Goal: Information Seeking & Learning: Learn about a topic

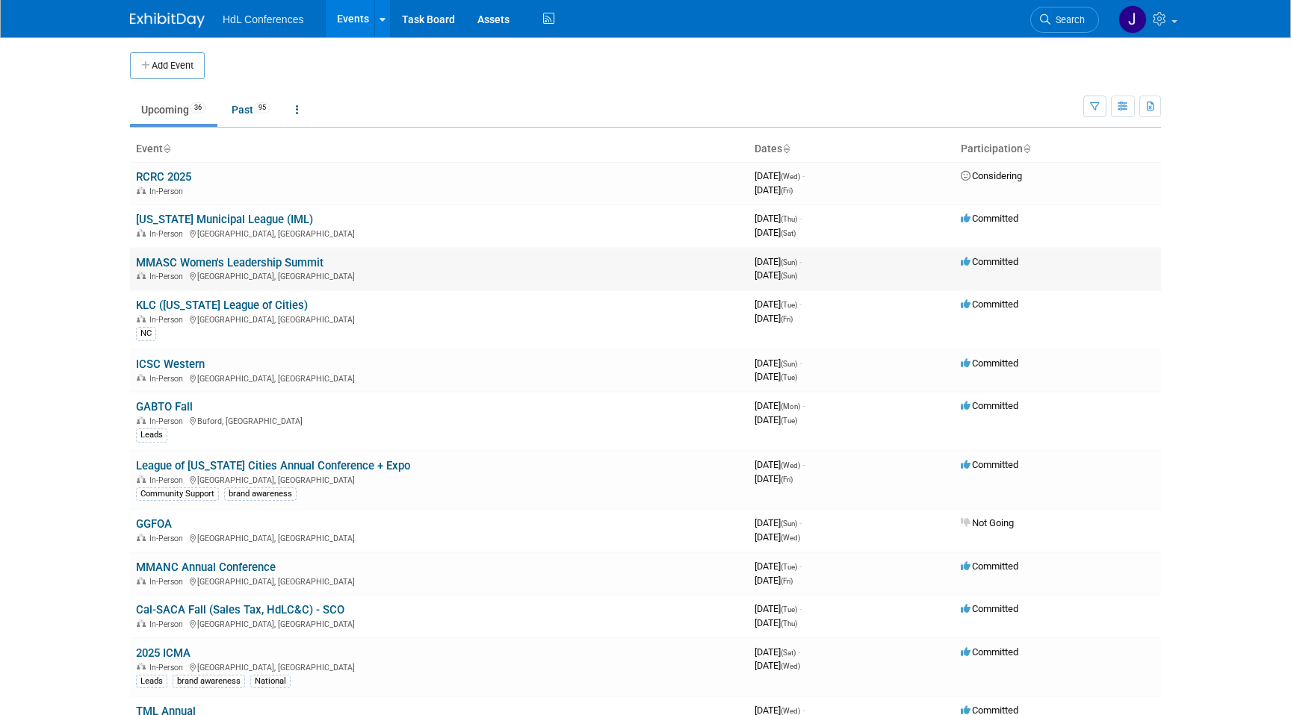
click at [230, 259] on link "MMASC Women's Leadership Summit" at bounding box center [229, 262] width 187 height 13
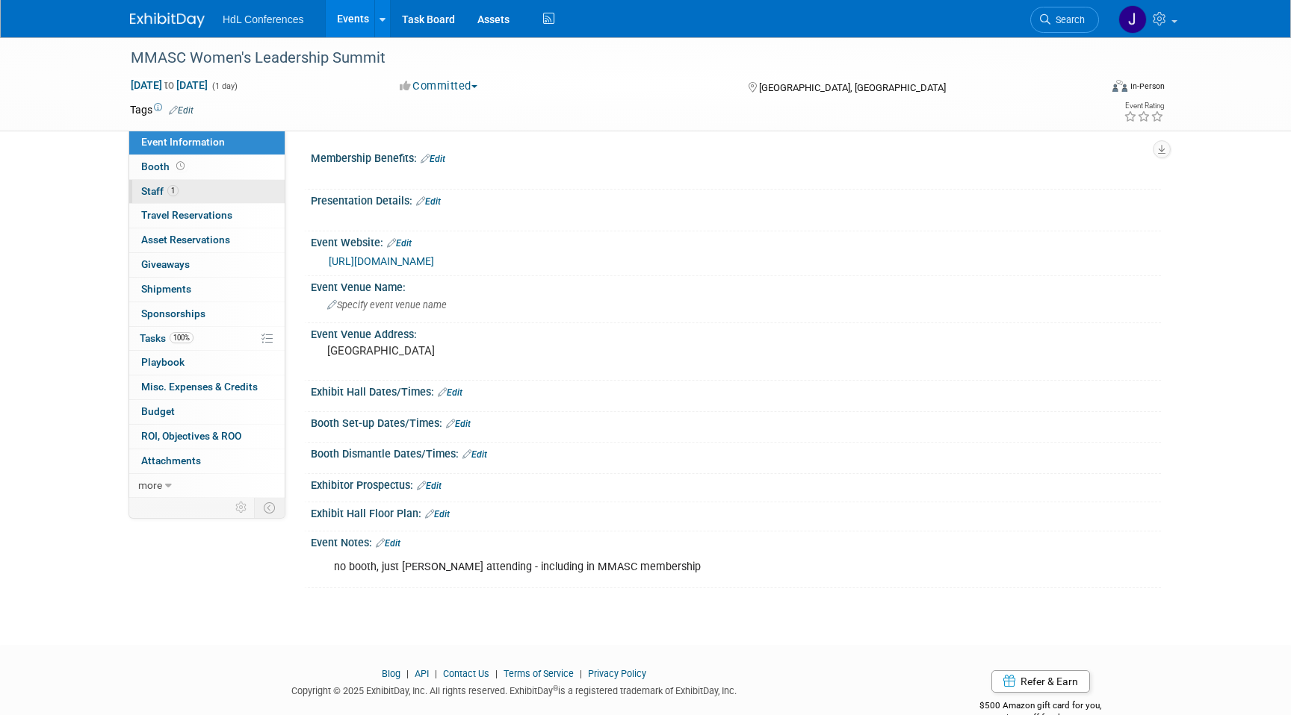
click at [190, 199] on link "1 Staff 1" at bounding box center [206, 192] width 155 height 24
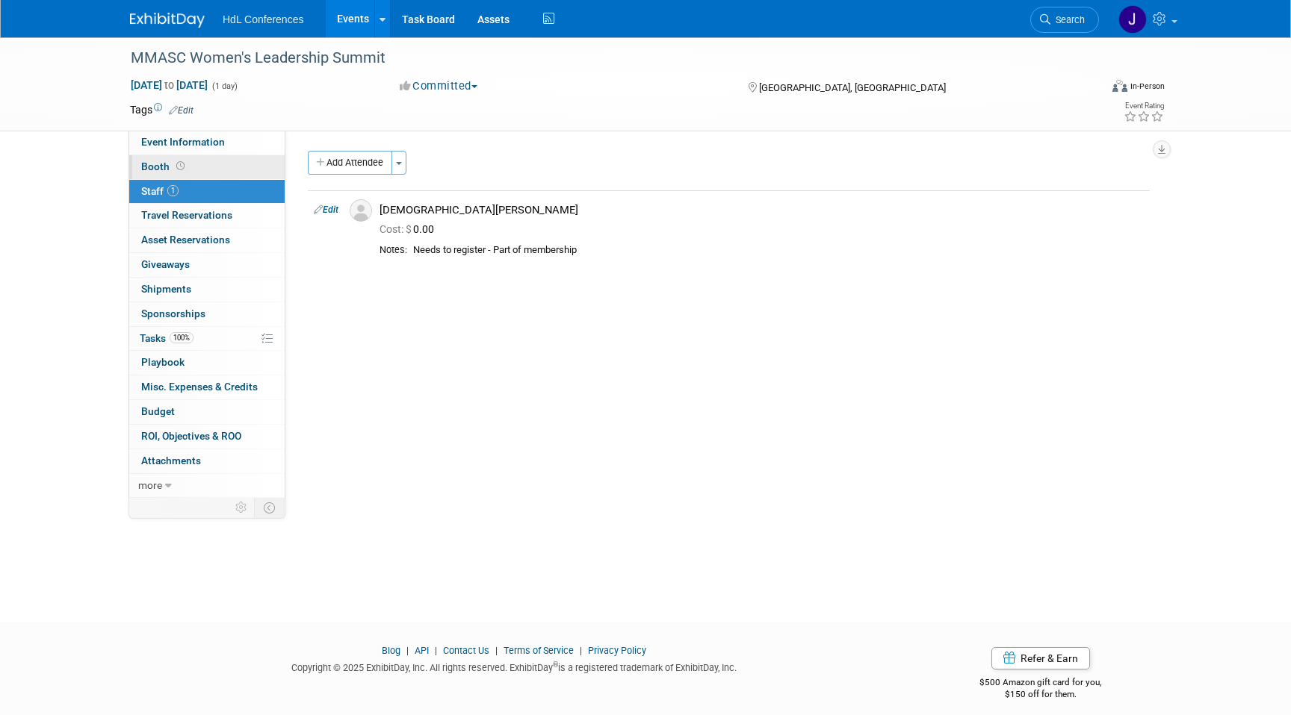
click at [198, 165] on link "Booth" at bounding box center [206, 167] width 155 height 24
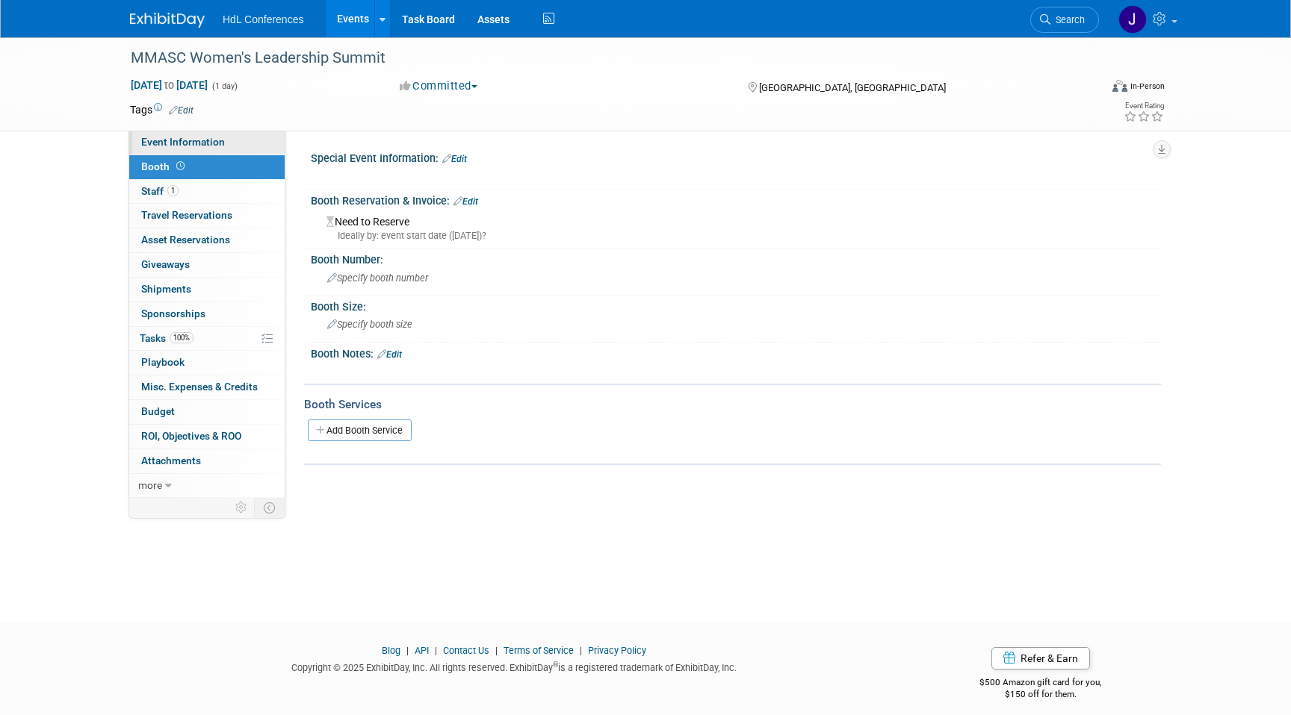
click at [208, 152] on link "Event Information" at bounding box center [206, 143] width 155 height 24
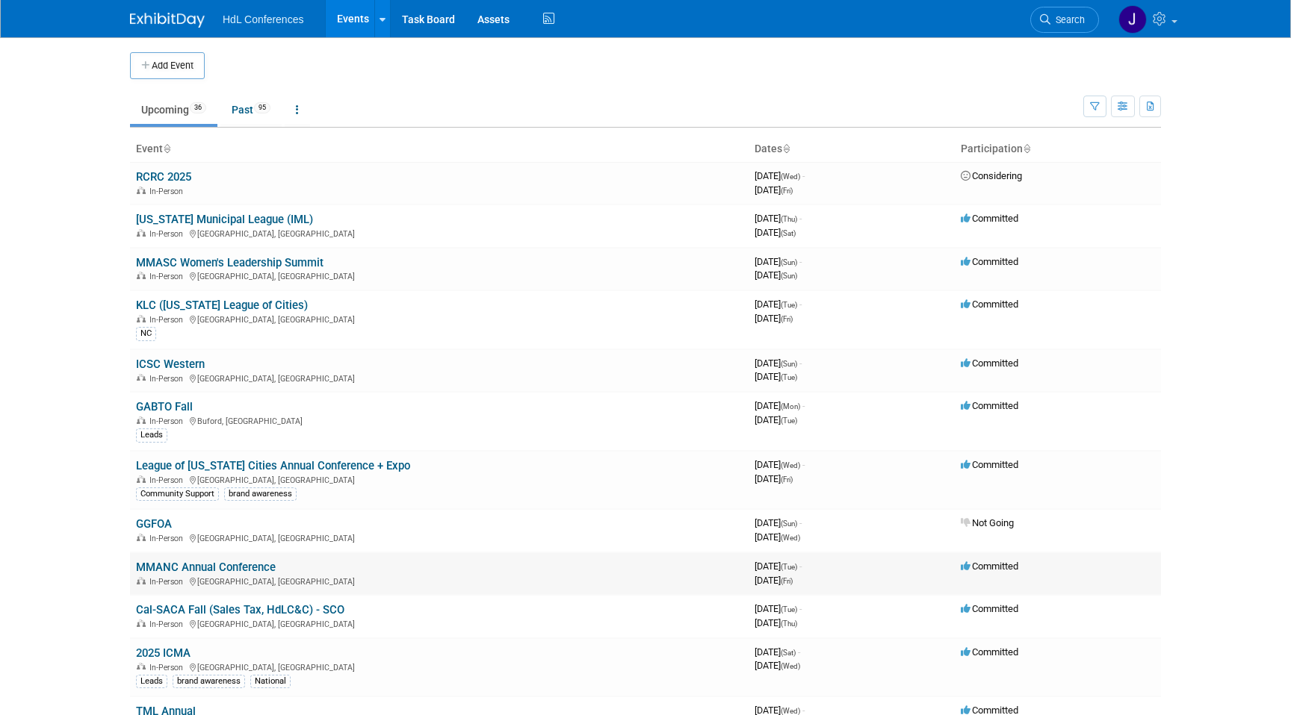
click at [218, 562] on link "MMANC Annual Conference" at bounding box center [206, 567] width 140 height 13
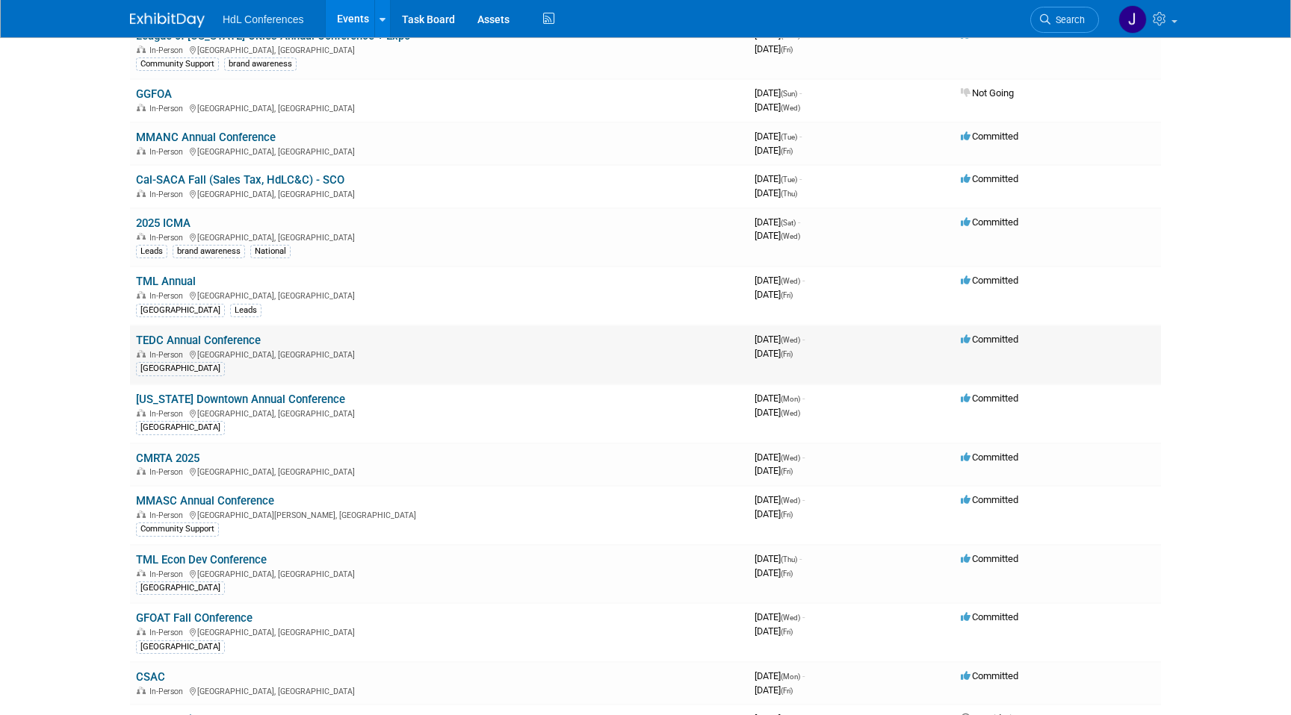
scroll to position [455, 0]
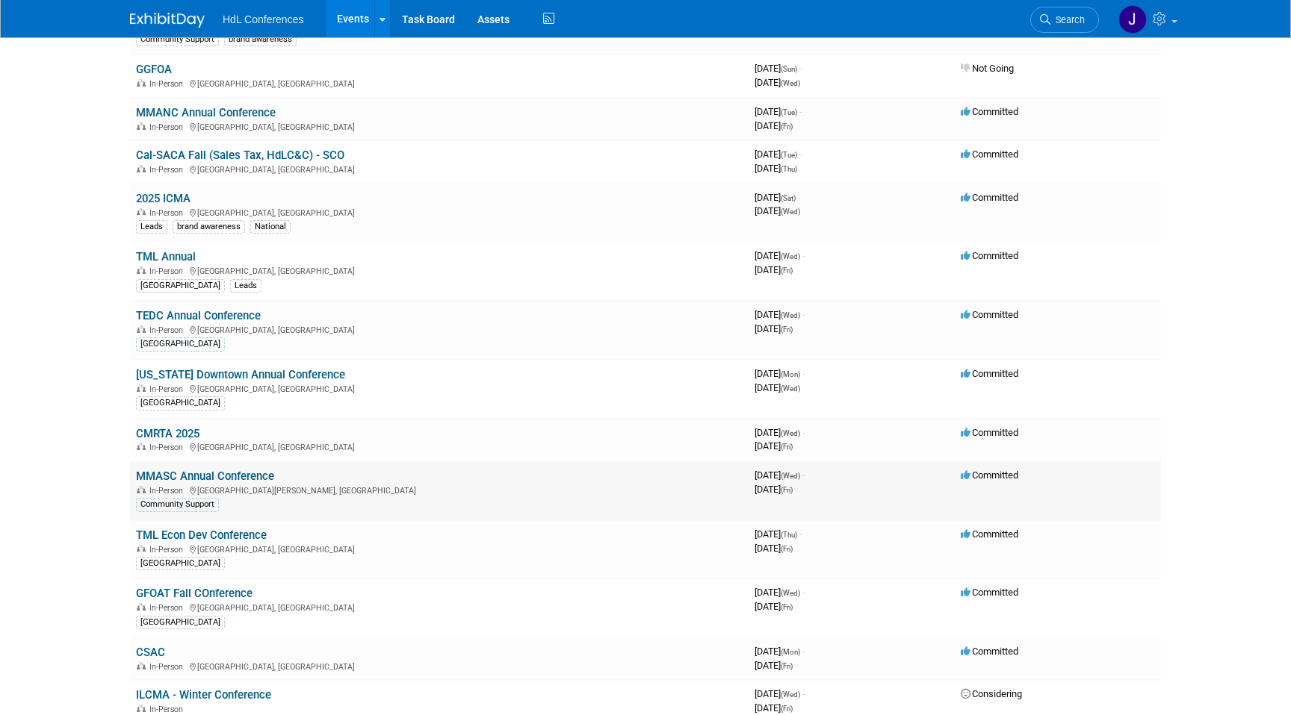
click at [208, 476] on link "MMASC Annual Conference" at bounding box center [205, 476] width 138 height 13
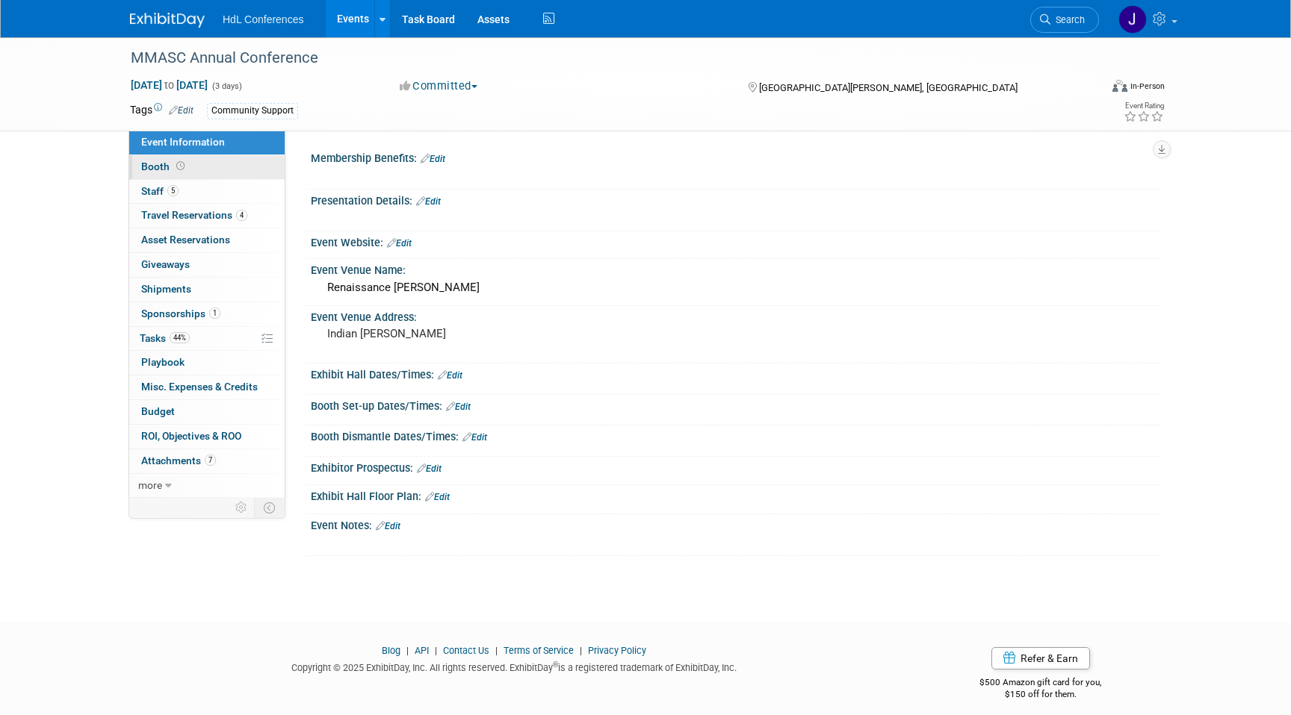
click at [191, 176] on link "Booth" at bounding box center [206, 167] width 155 height 24
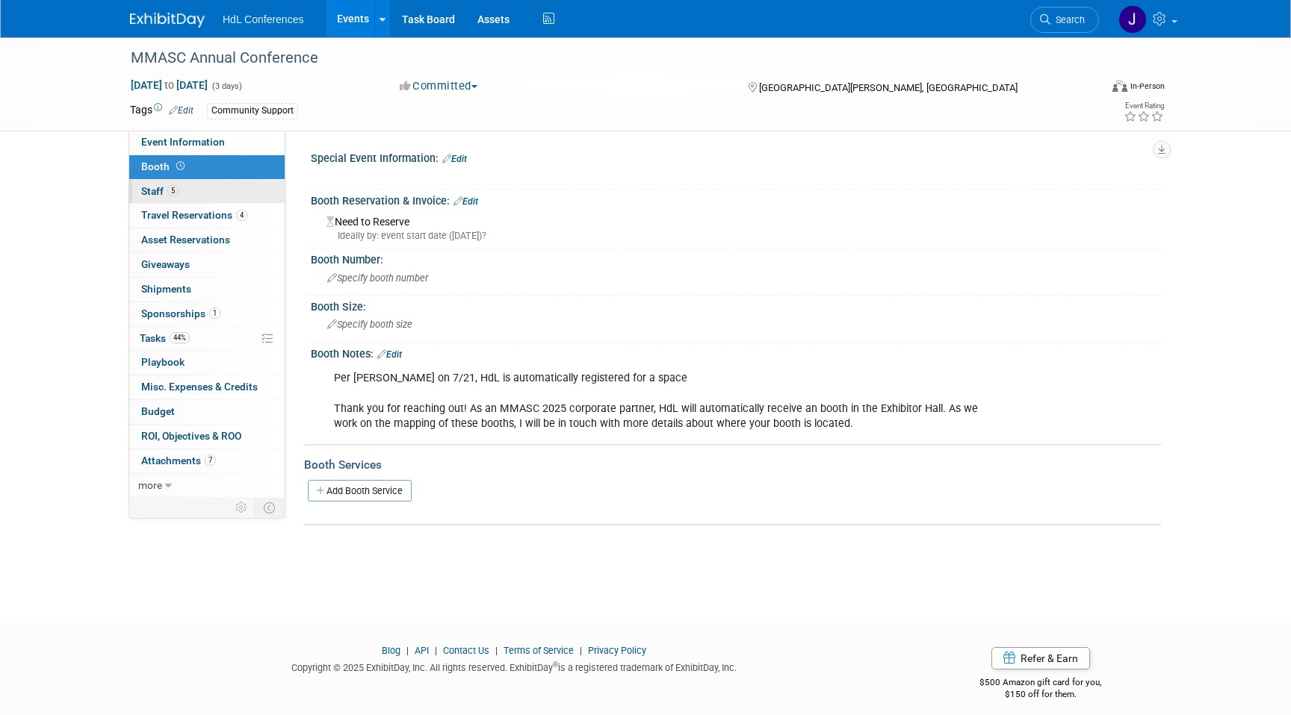
click at [194, 187] on link "5 Staff 5" at bounding box center [206, 192] width 155 height 24
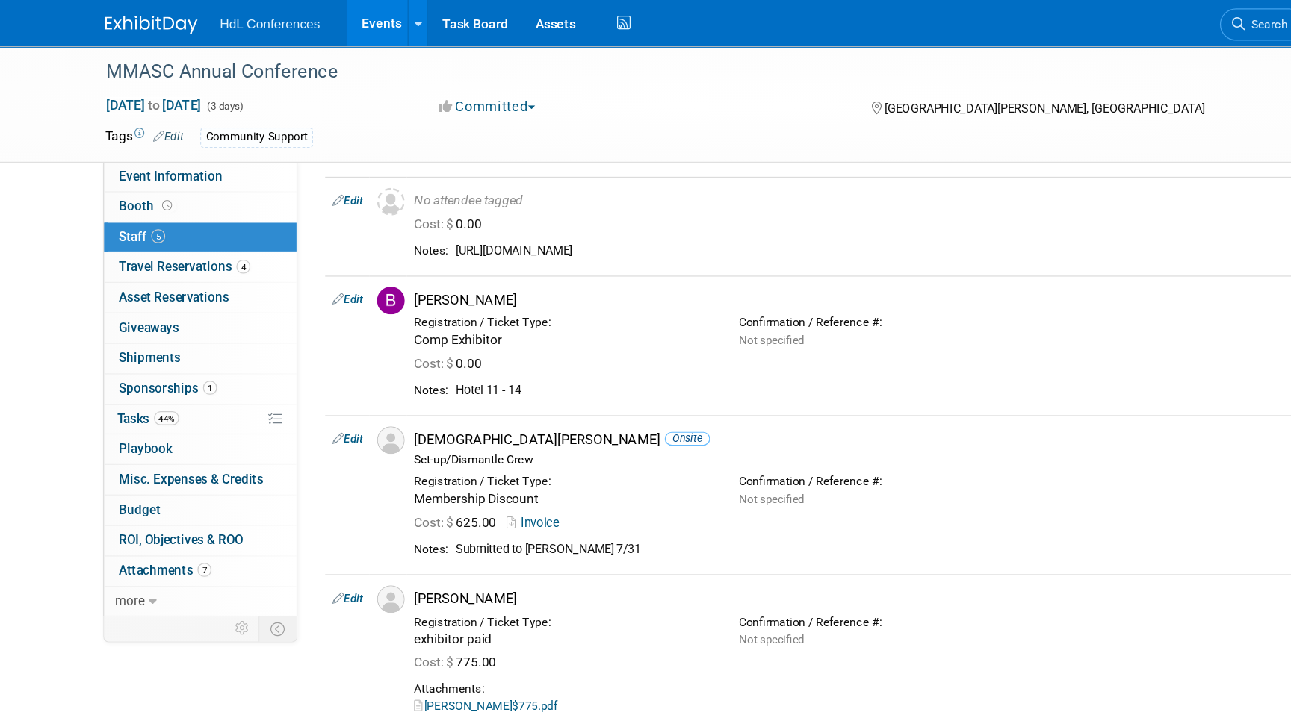
scroll to position [20, 0]
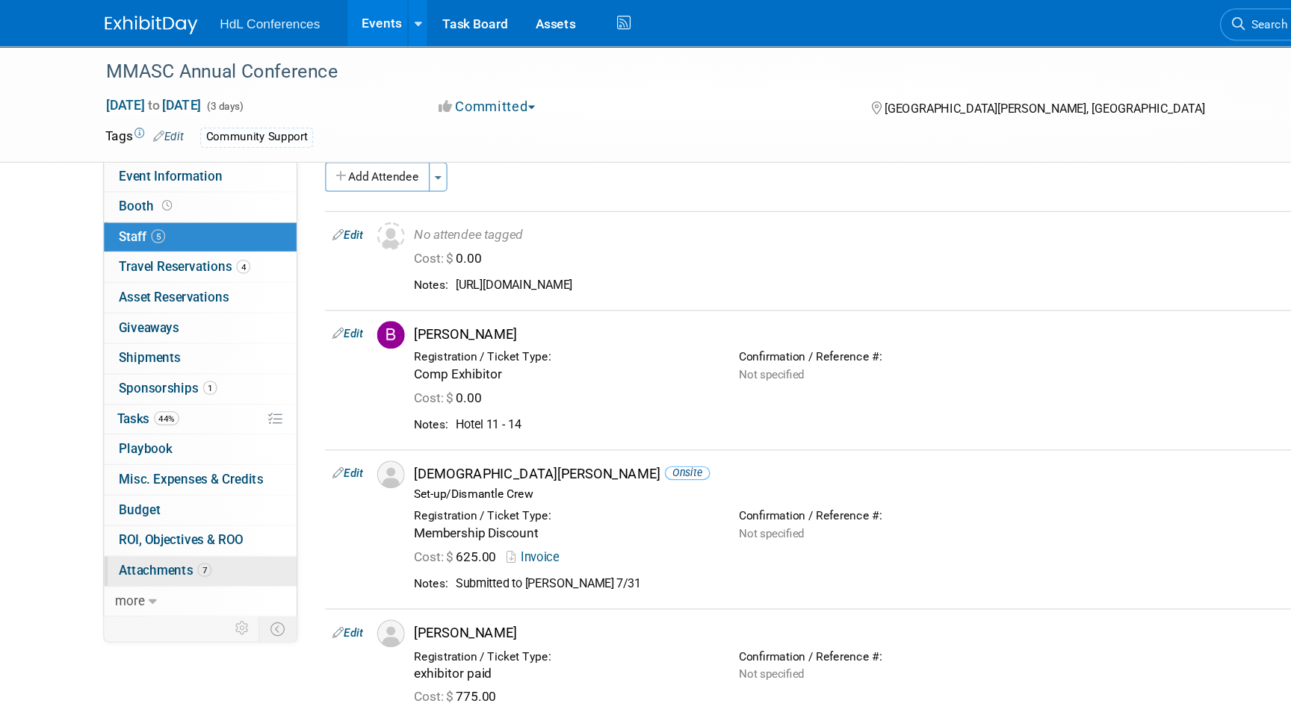
click at [167, 454] on link "7 Attachments 7" at bounding box center [206, 462] width 155 height 24
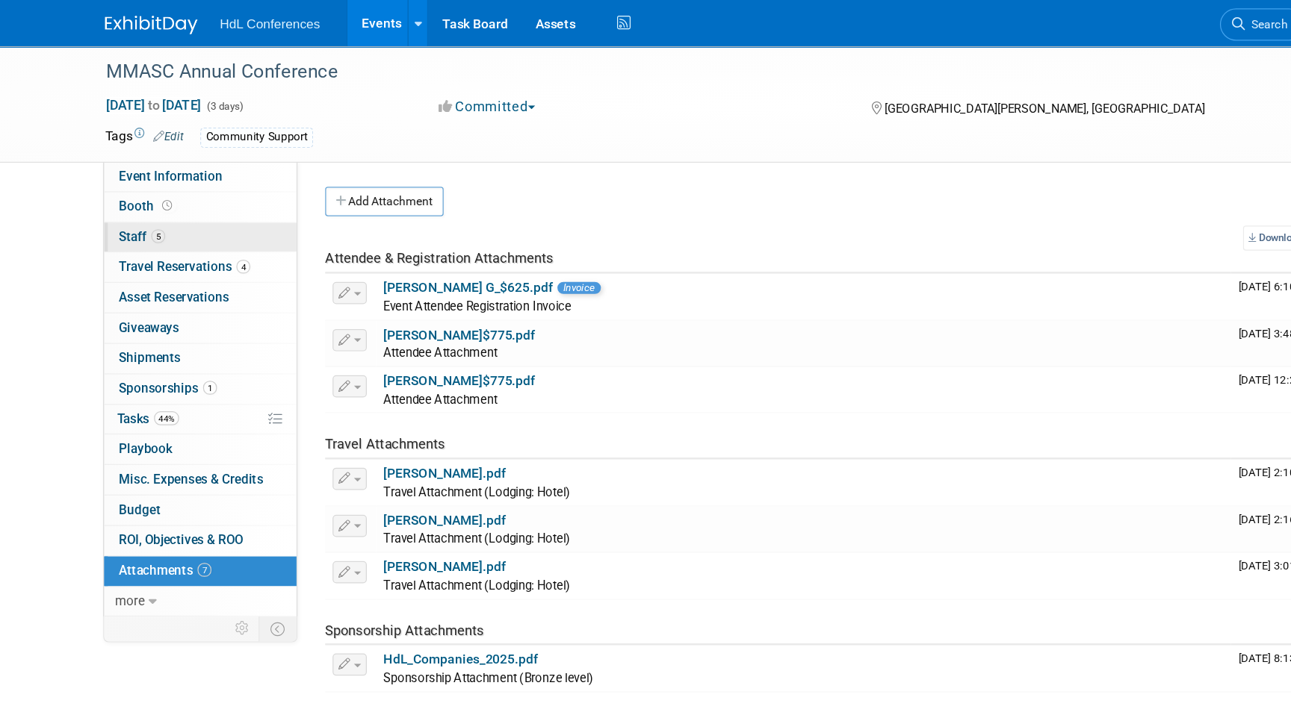
click at [204, 186] on link "5 Staff 5" at bounding box center [206, 192] width 155 height 24
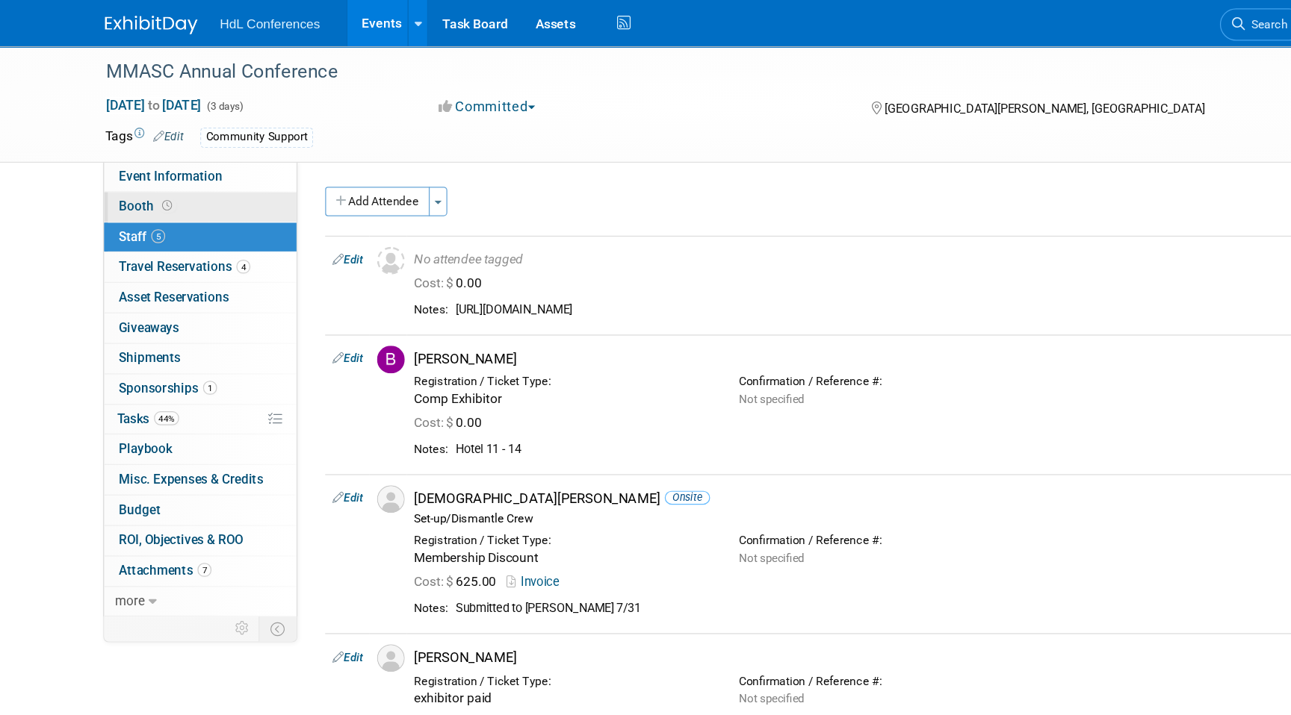
click at [207, 170] on link "Booth" at bounding box center [206, 167] width 155 height 24
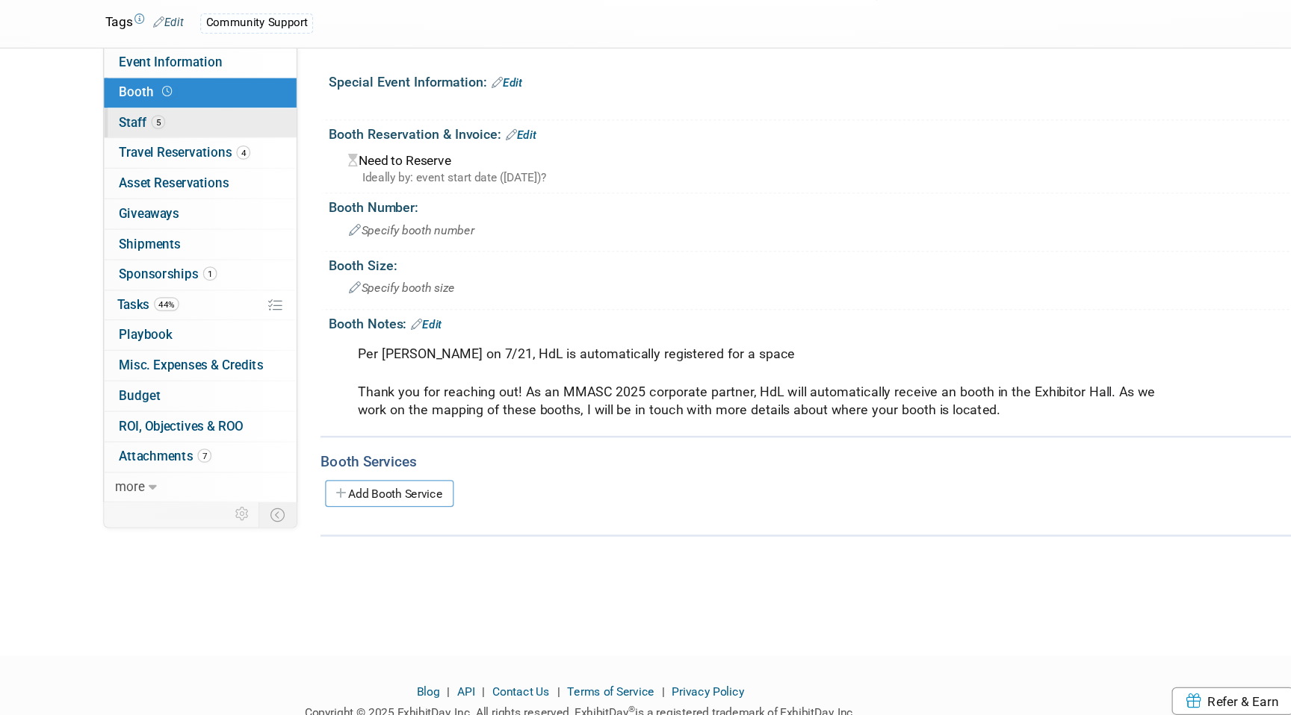
click at [150, 198] on link "5 Staff 5" at bounding box center [206, 192] width 155 height 24
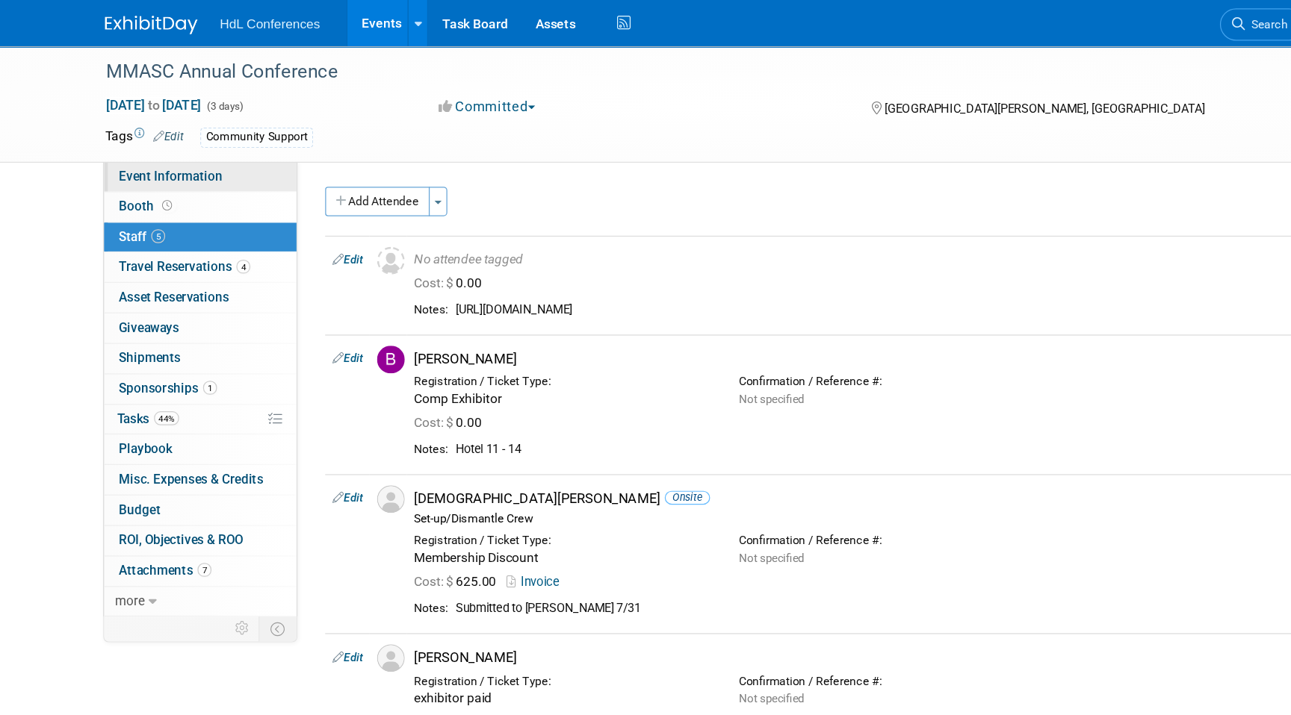
click at [240, 137] on link "Event Information" at bounding box center [206, 143] width 155 height 24
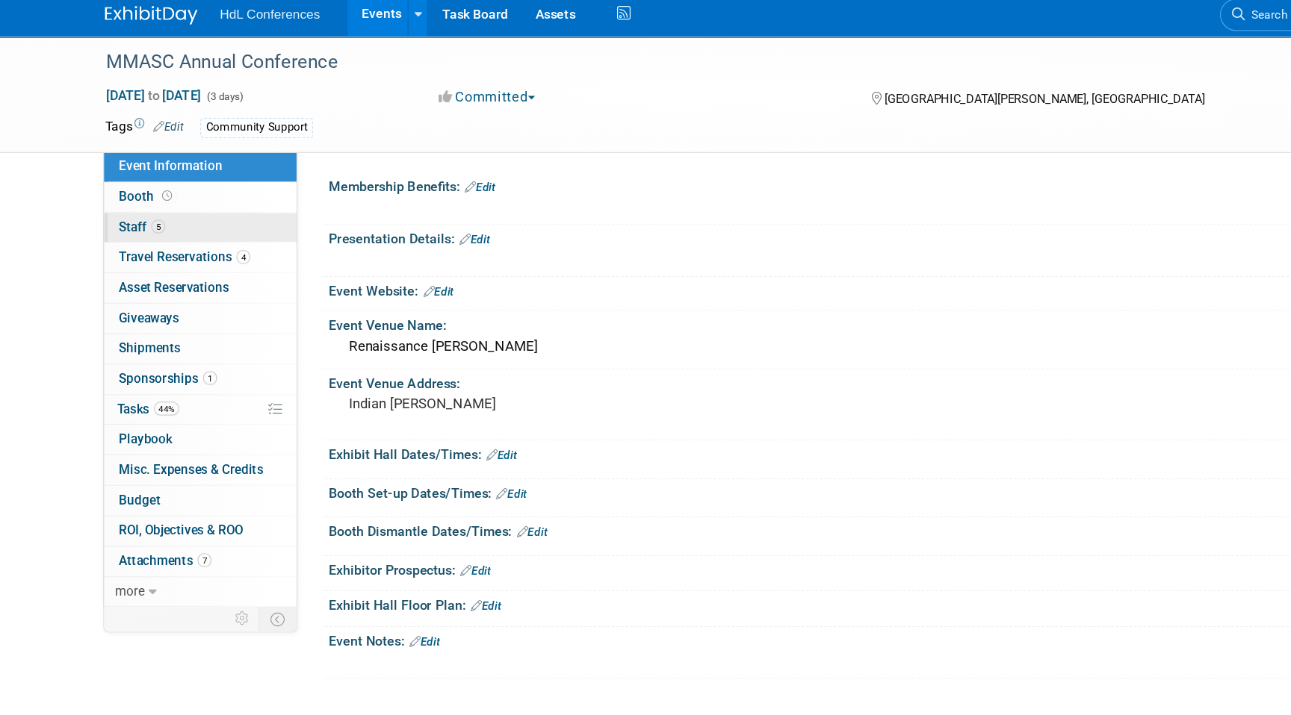
click at [243, 202] on link "5 Staff 5" at bounding box center [206, 192] width 155 height 24
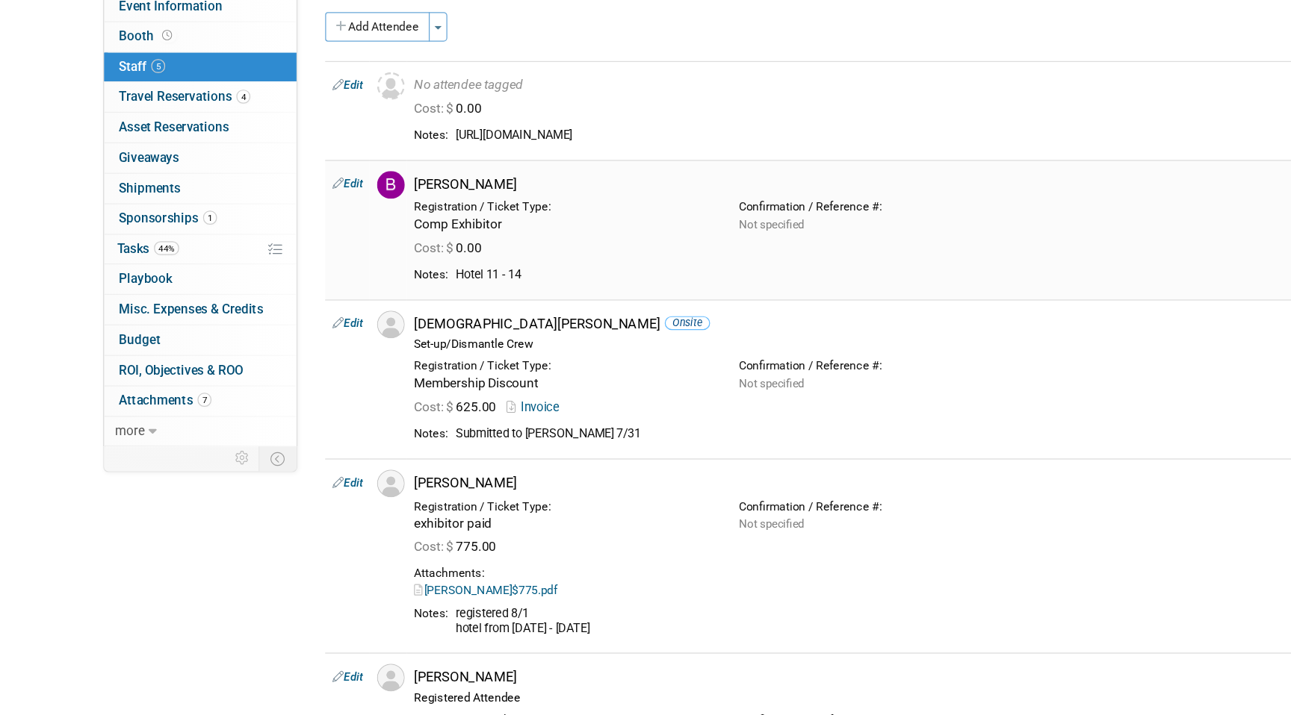
scroll to position [314, 0]
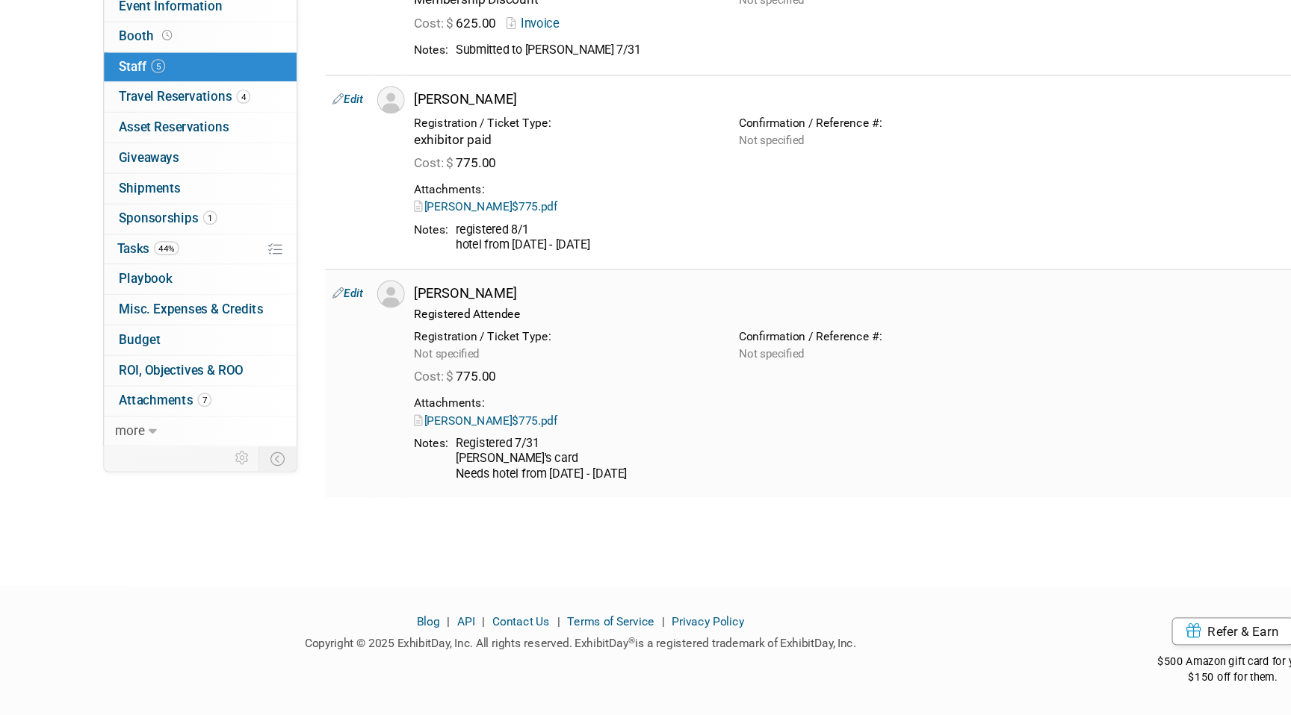
drag, startPoint x: 492, startPoint y: 576, endPoint x: 480, endPoint y: 386, distance: 190.1
click at [480, 387] on div "MMASC Annual Conference Nov 12, 2025 to Nov 14, 2025 (3 days) Nov 12, 2025 to N…" at bounding box center [645, 154] width 1291 height 860
click at [494, 402] on html "HdL Conferences Events Add Event Bulk Upload Events Shareable Event Boards Rece…" at bounding box center [645, 43] width 1291 height 715
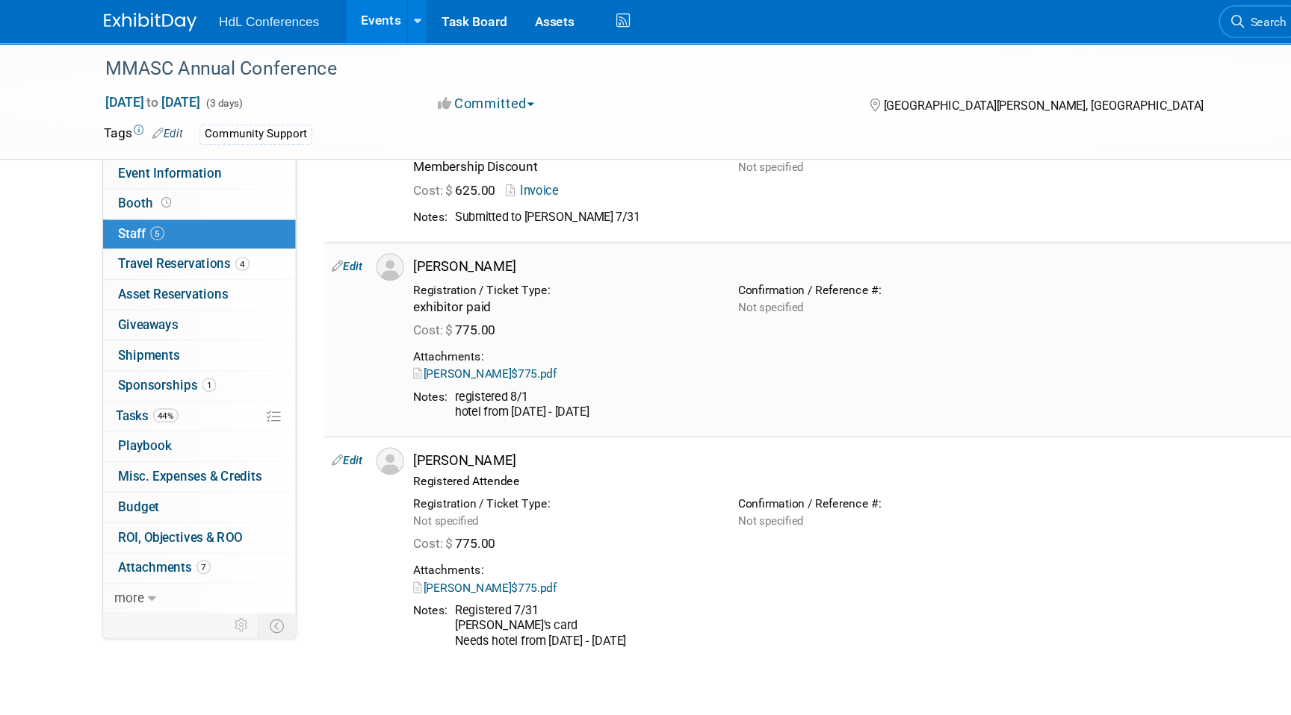
scroll to position [0, 0]
